Goal: Navigation & Orientation: Find specific page/section

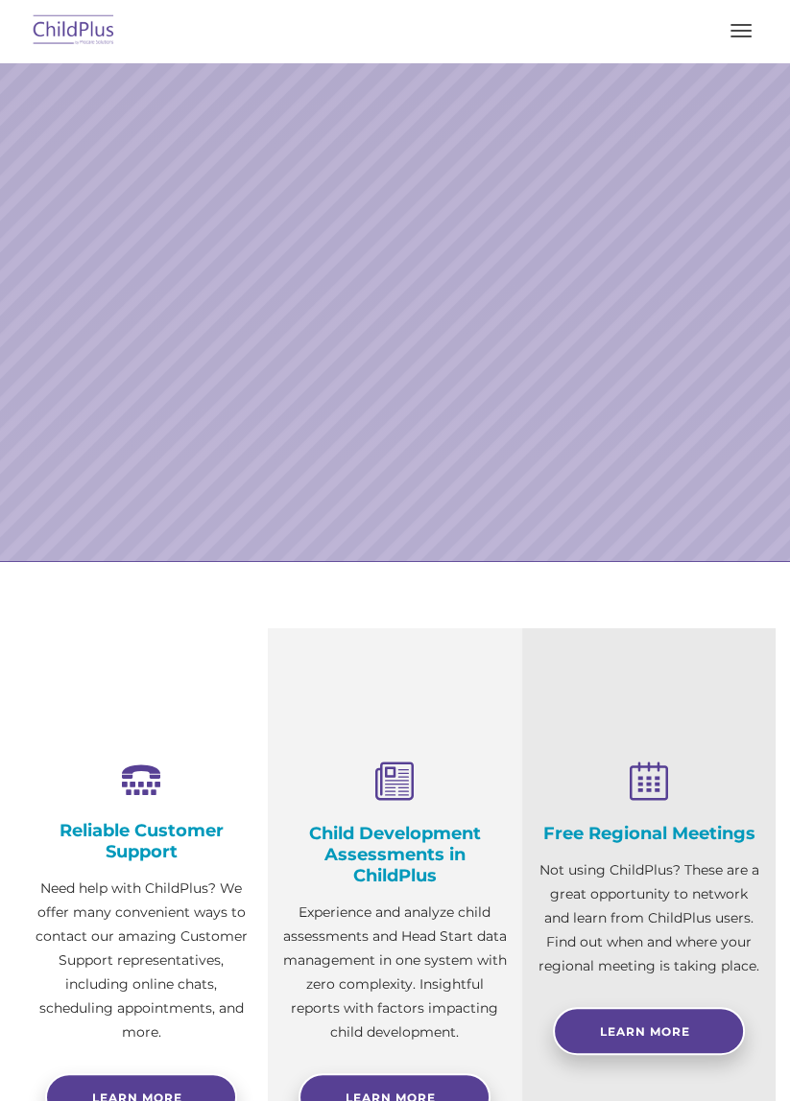
select select "MEDIUM"
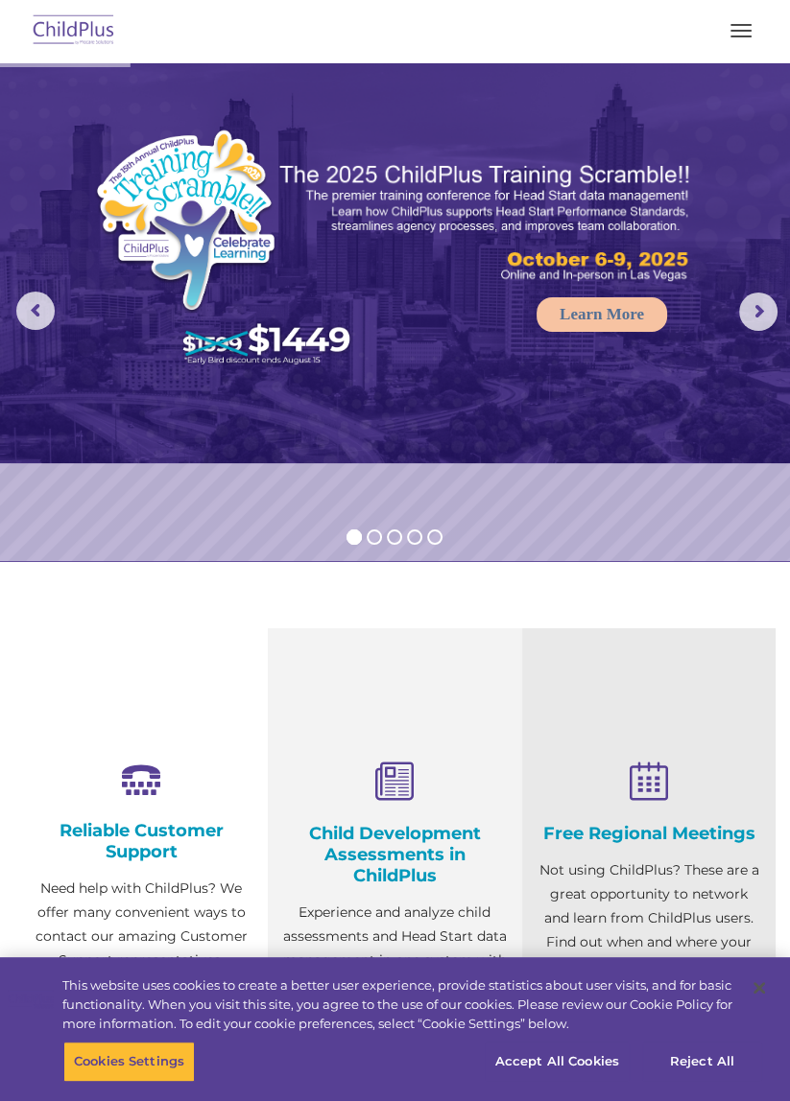
click at [89, 25] on img at bounding box center [74, 31] width 90 height 45
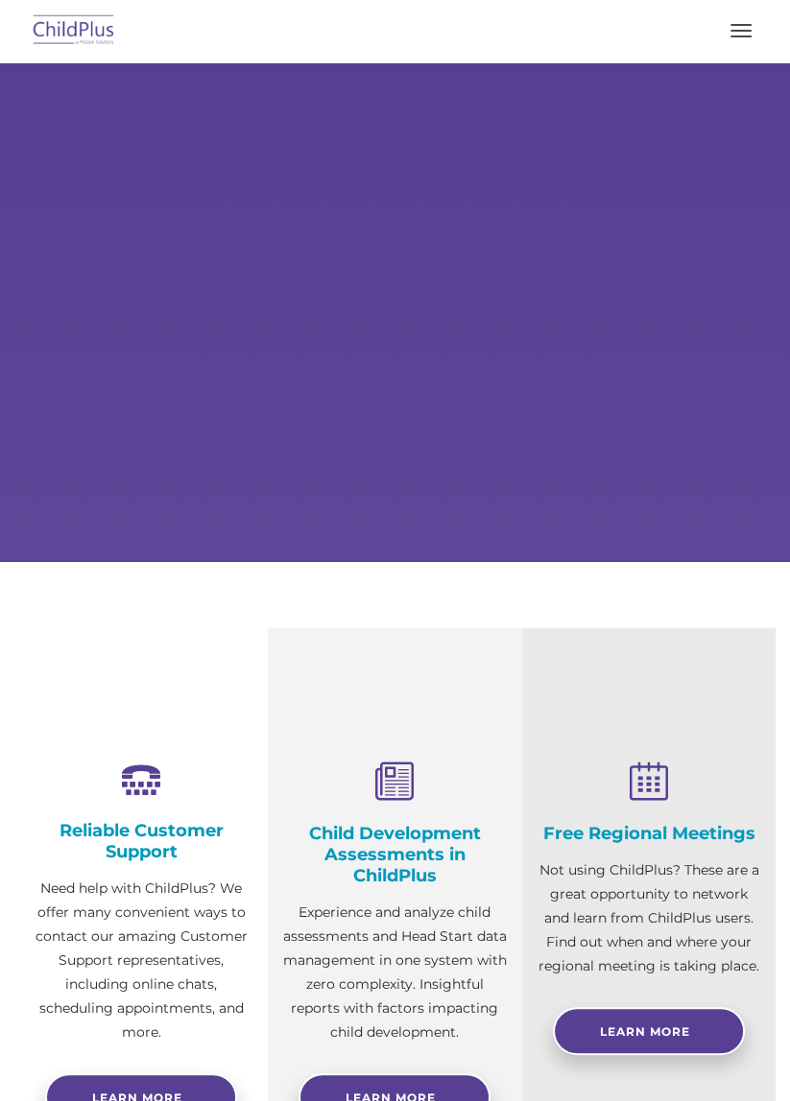
click at [752, 21] on button "button" at bounding box center [740, 30] width 40 height 31
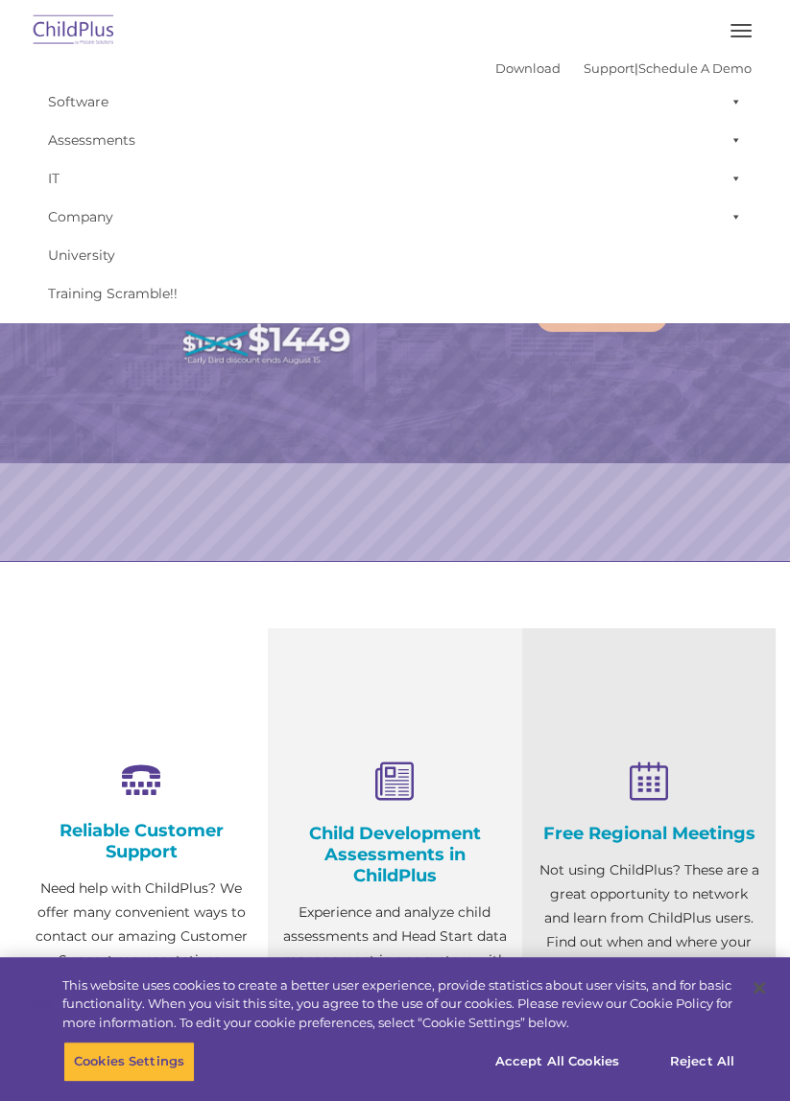
select select "MEDIUM"
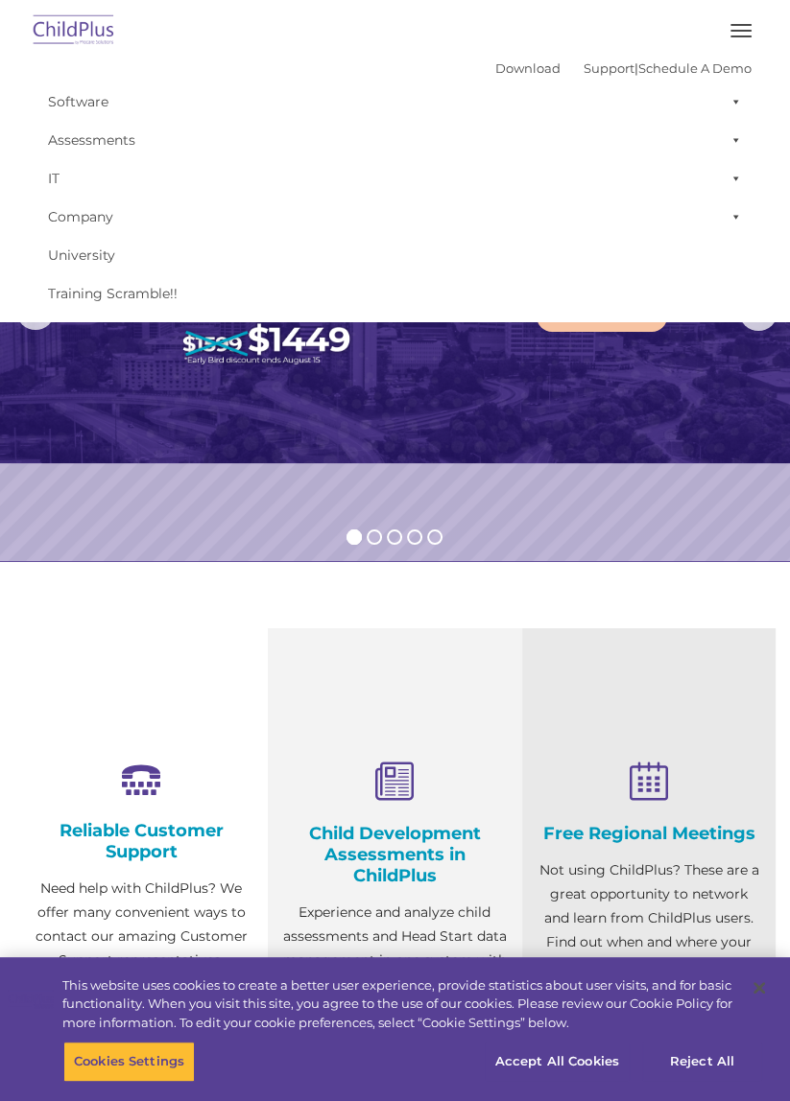
click at [73, 111] on link "Software" at bounding box center [394, 102] width 713 height 38
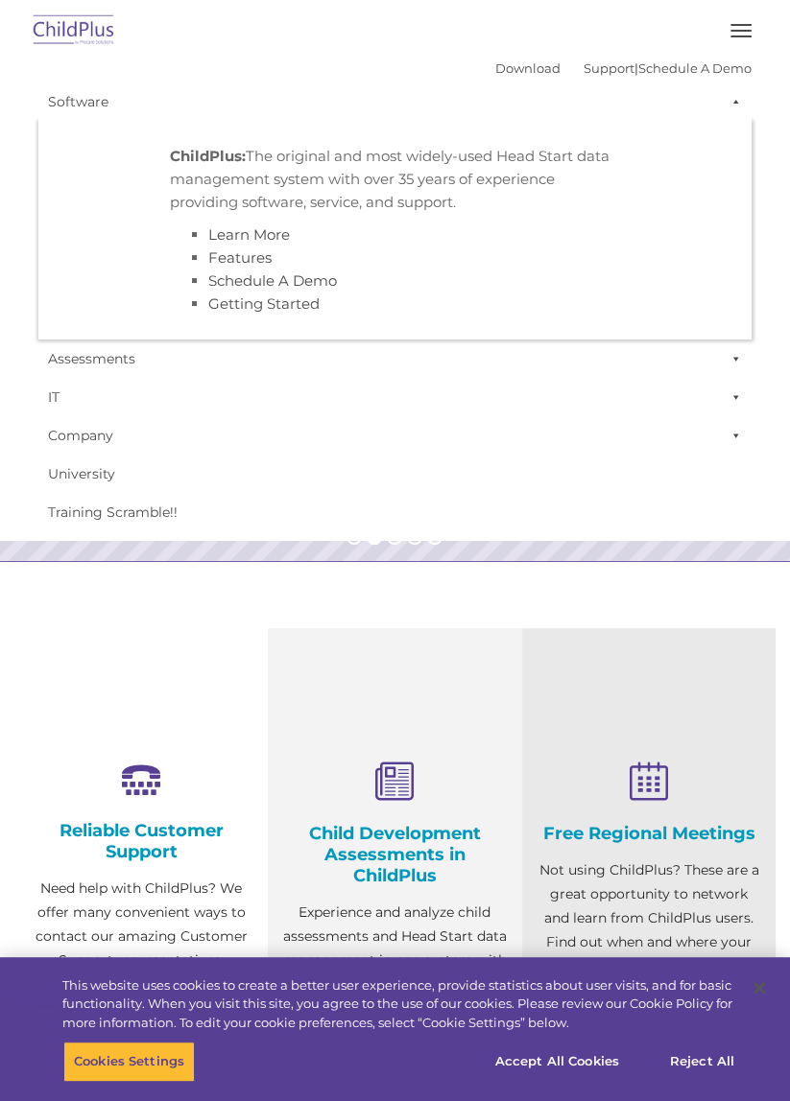
click at [215, 161] on strong "ChildPlus:" at bounding box center [208, 156] width 76 height 18
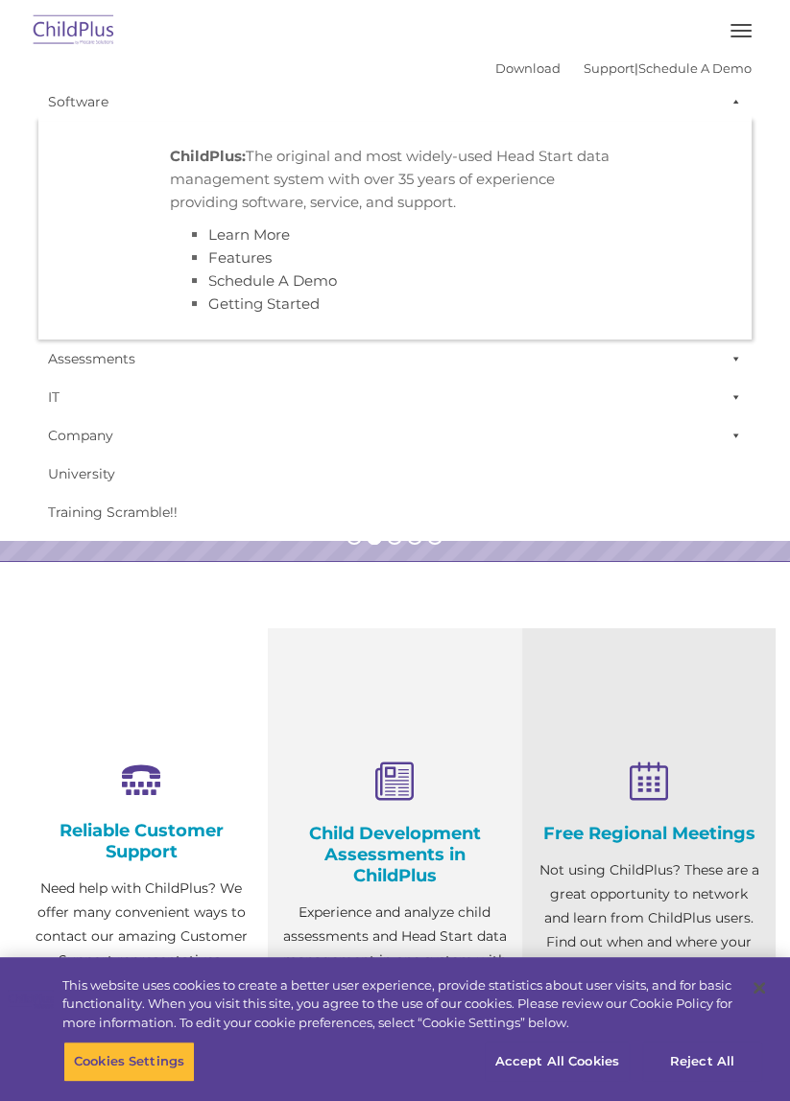
click at [497, 85] on link "Software" at bounding box center [394, 102] width 713 height 38
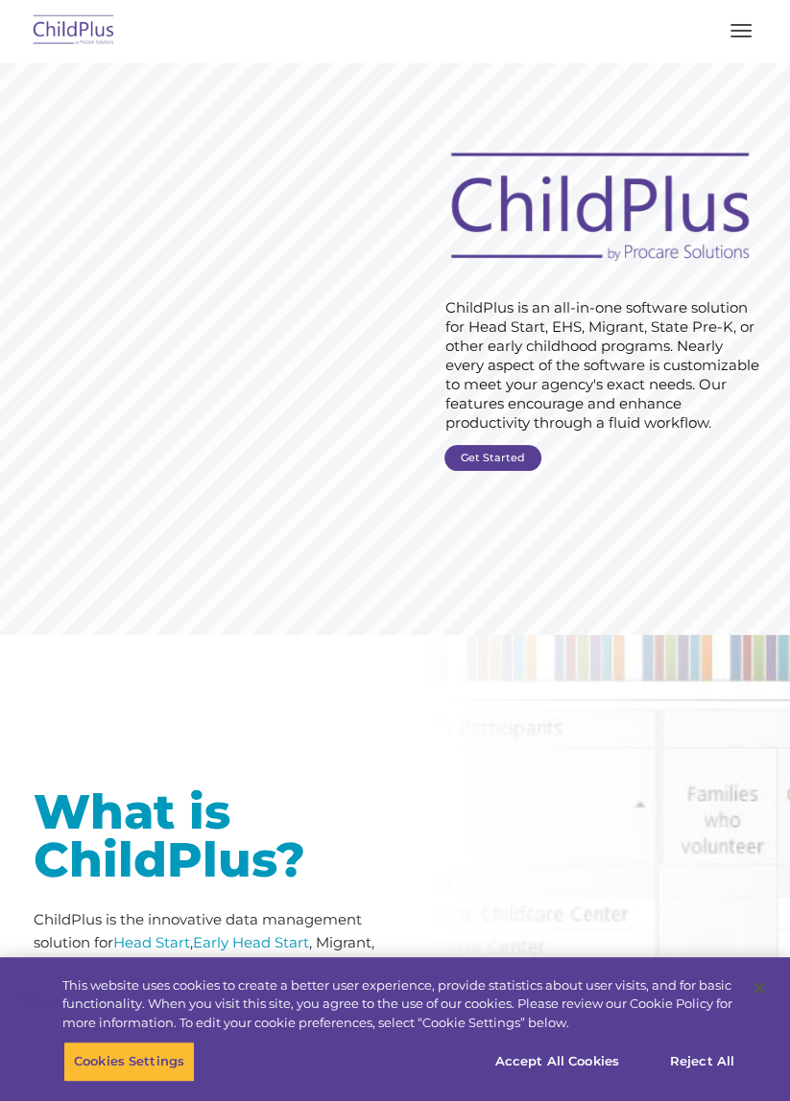
click at [740, 35] on span "button" at bounding box center [740, 36] width 21 height 2
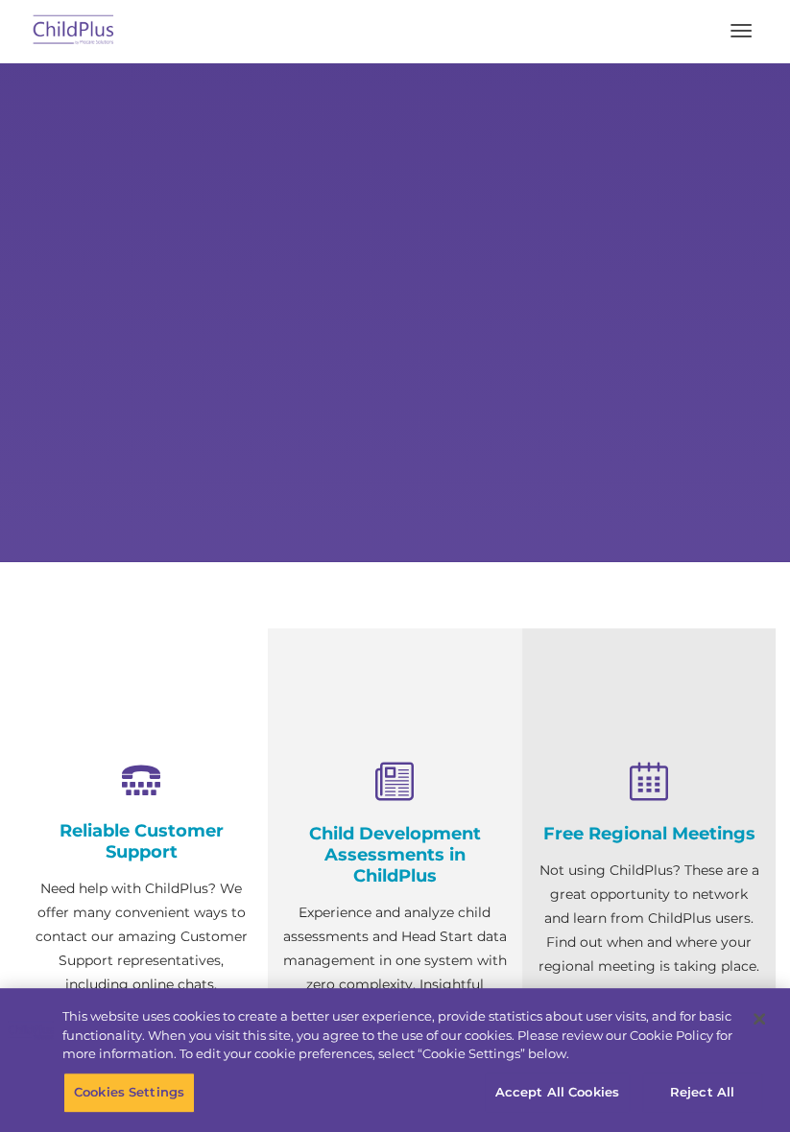
select select "MEDIUM"
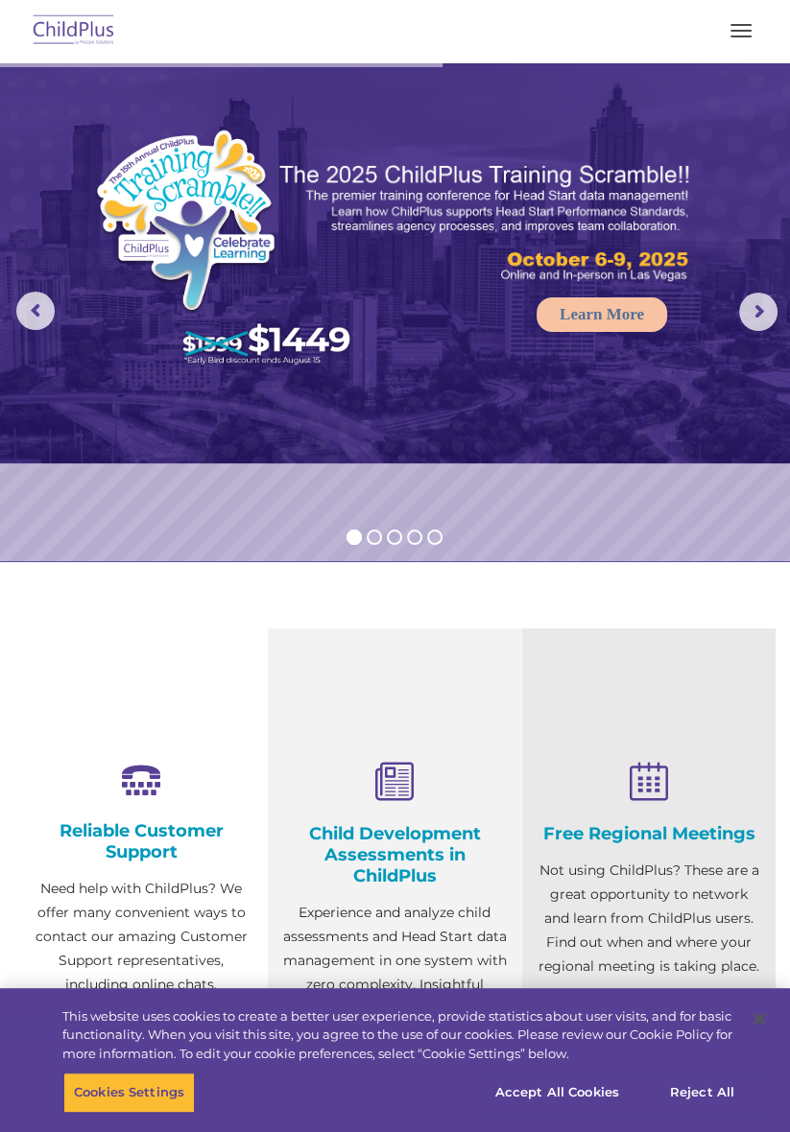
click at [745, 38] on button "button" at bounding box center [740, 30] width 40 height 31
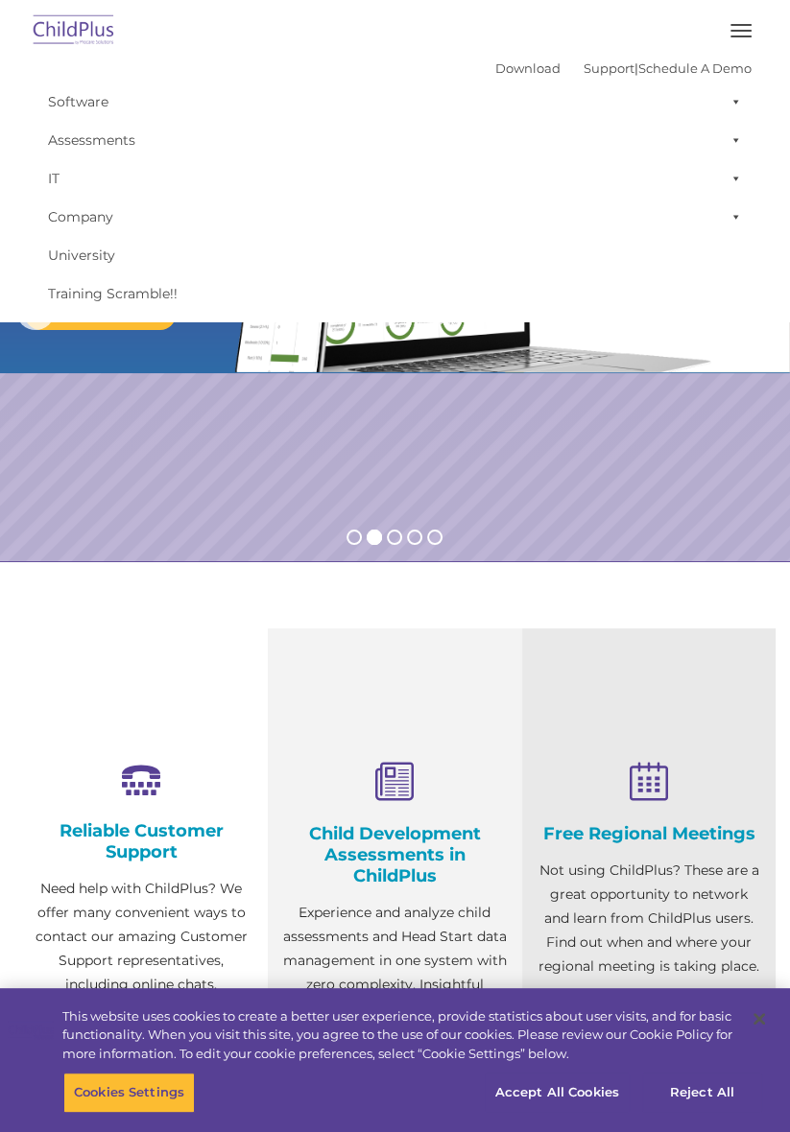
click at [721, 43] on button "button" at bounding box center [740, 30] width 40 height 31
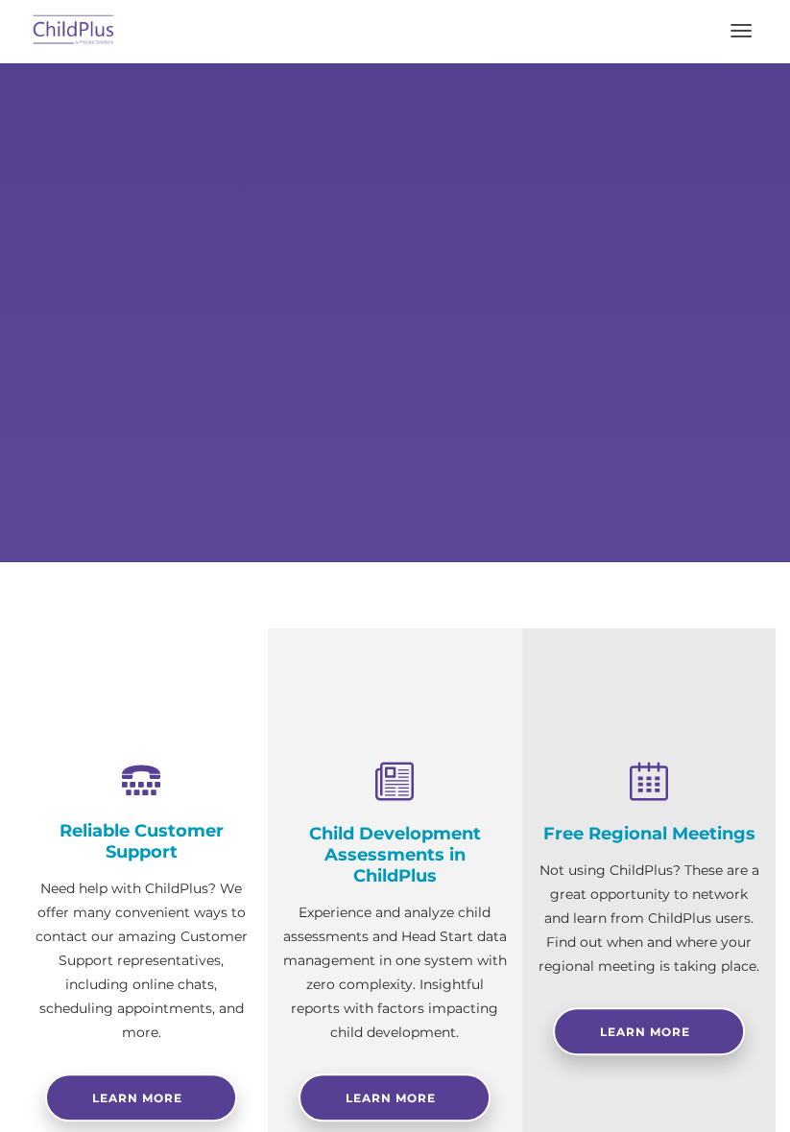
select select "MEDIUM"
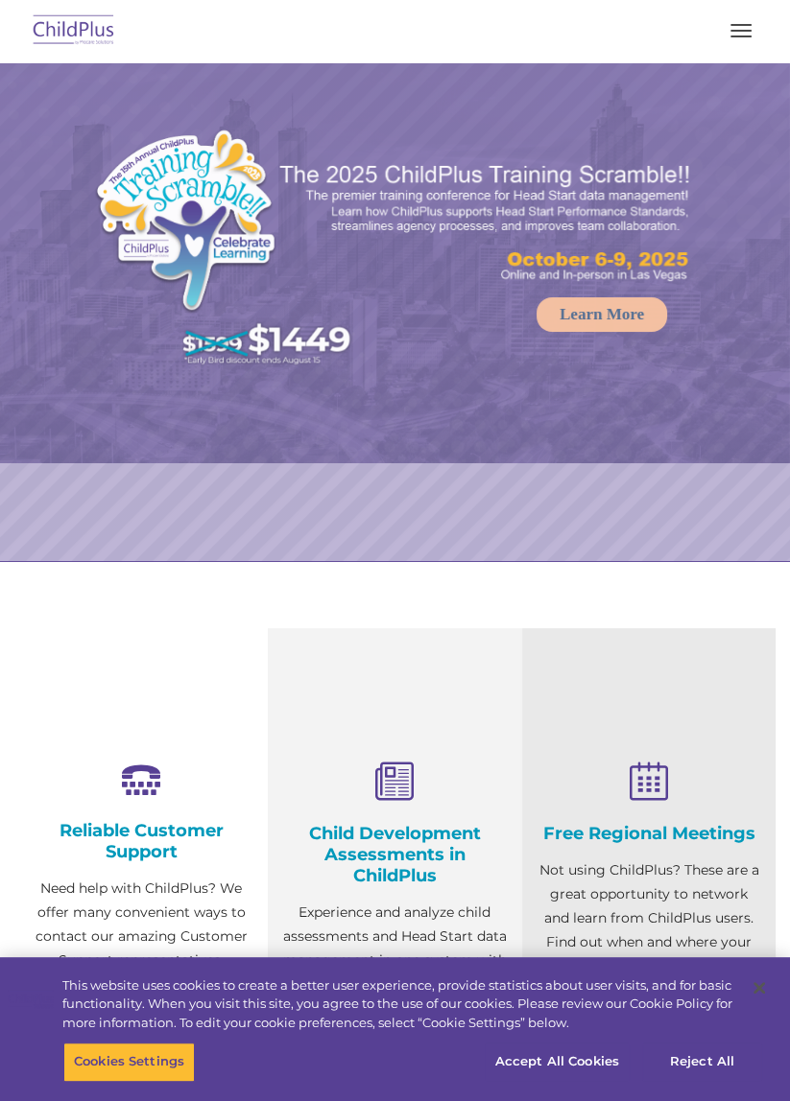
select select "MEDIUM"
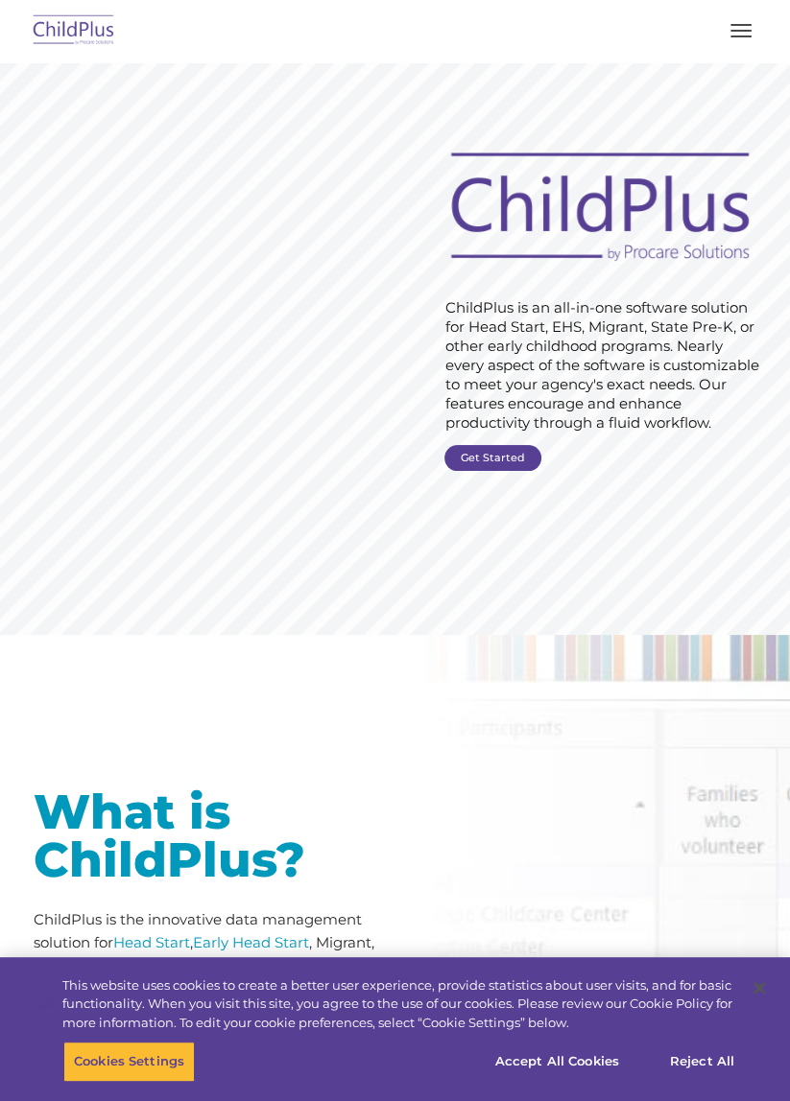
click at [726, 40] on button "button" at bounding box center [740, 30] width 40 height 31
